Goal: Task Accomplishment & Management: Manage account settings

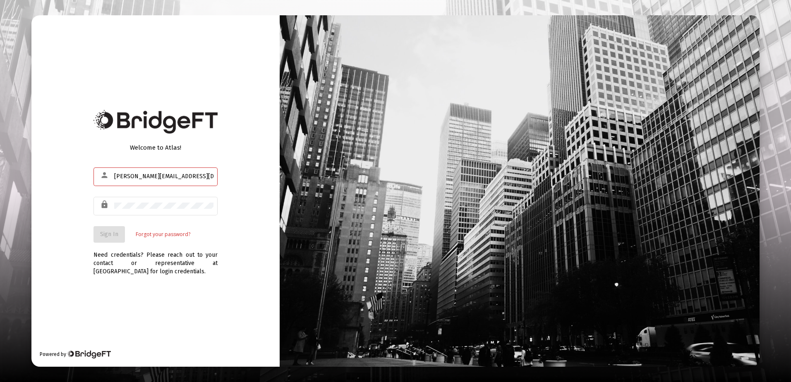
type input "[PERSON_NAME][EMAIL_ADDRESS][DOMAIN_NAME]"
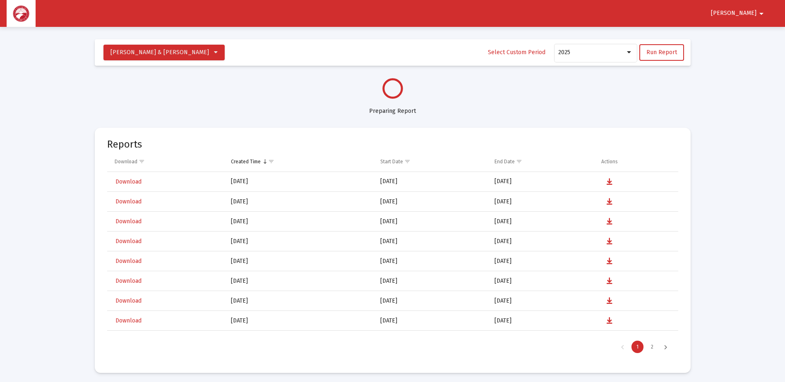
scroll to position [397, 0]
select select "View all"
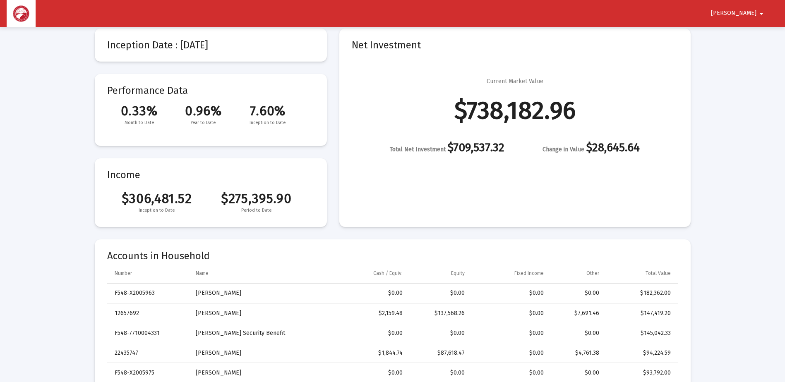
scroll to position [124, 0]
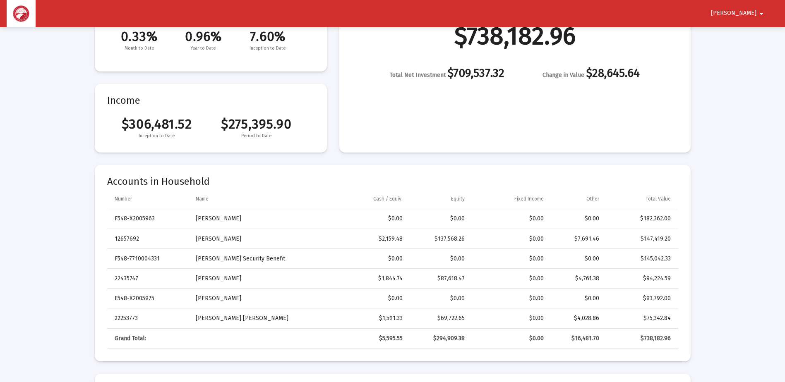
click at [748, 11] on span "[PERSON_NAME]" at bounding box center [734, 13] width 46 height 7
click at [761, 34] on button "Logout" at bounding box center [751, 35] width 46 height 20
